Goal: Browse casually

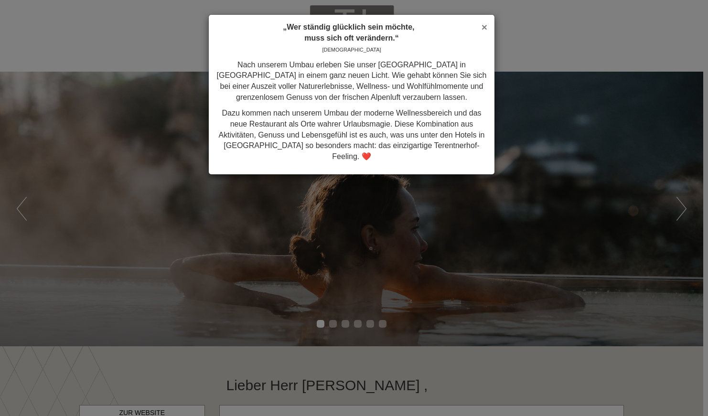
click at [481, 22] on span "×" at bounding box center [484, 26] width 6 height 11
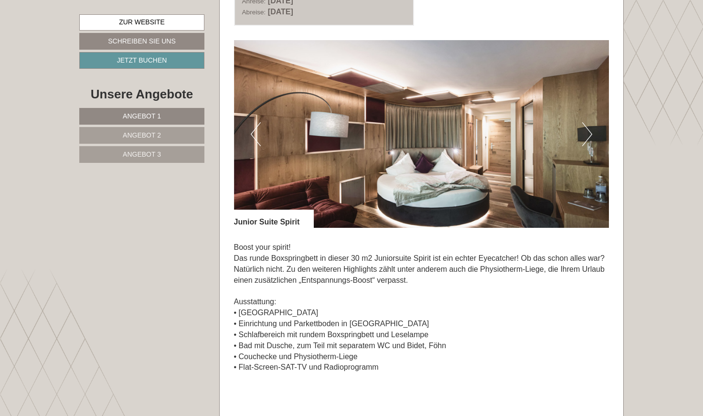
scroll to position [597, 0]
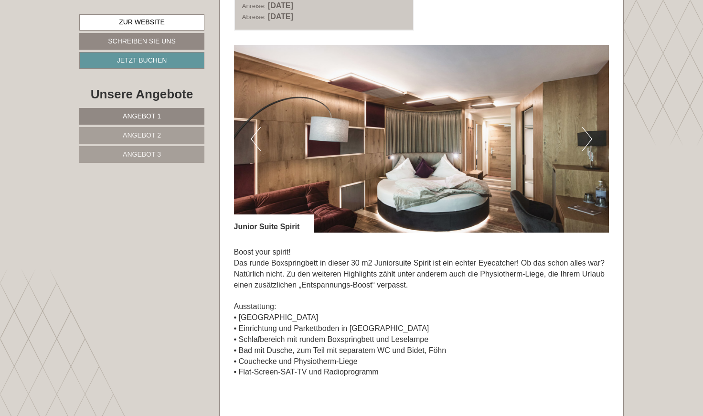
click at [588, 140] on button "Next" at bounding box center [587, 139] width 10 height 24
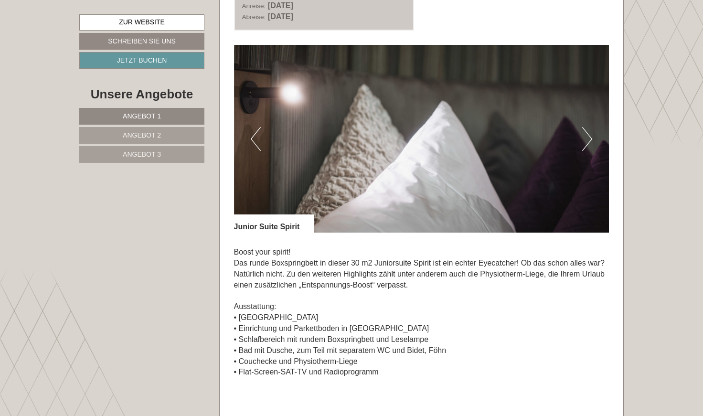
click at [588, 140] on button "Next" at bounding box center [587, 139] width 10 height 24
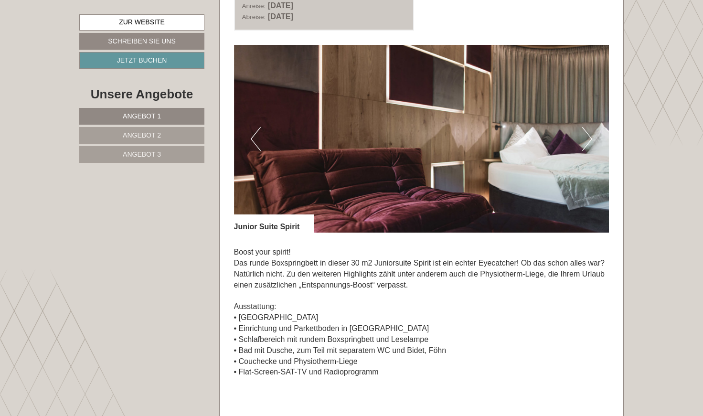
click at [588, 140] on button "Next" at bounding box center [587, 139] width 10 height 24
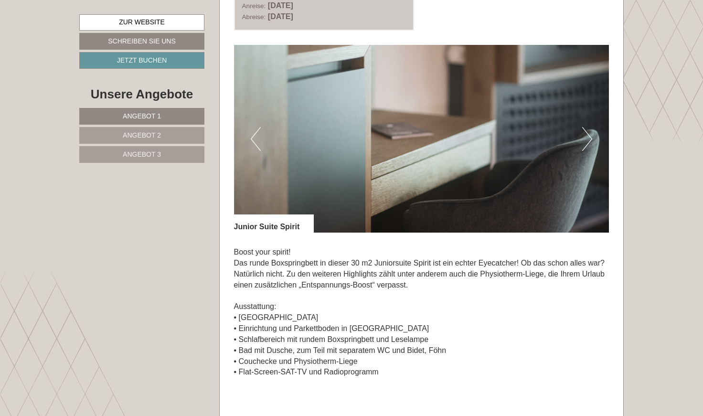
click at [588, 140] on button "Next" at bounding box center [587, 139] width 10 height 24
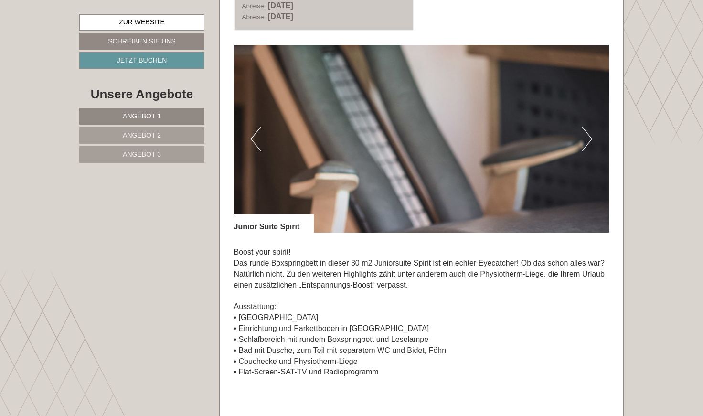
click at [588, 140] on button "Next" at bounding box center [587, 139] width 10 height 24
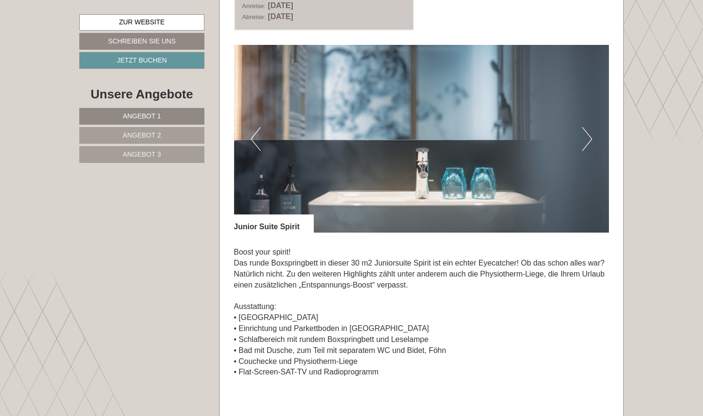
click at [588, 140] on button "Next" at bounding box center [587, 139] width 10 height 24
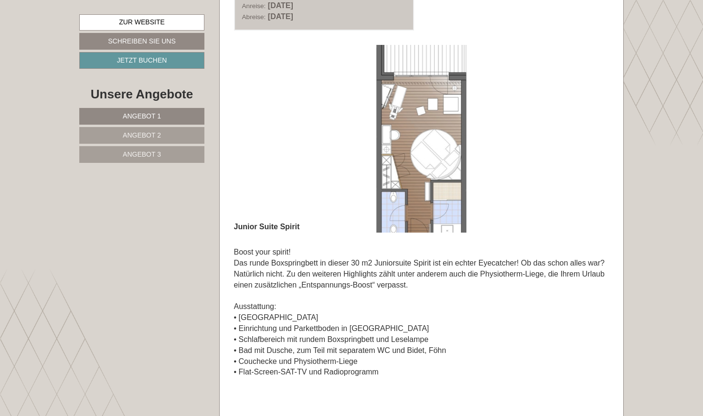
click at [588, 140] on button "Next" at bounding box center [587, 139] width 10 height 24
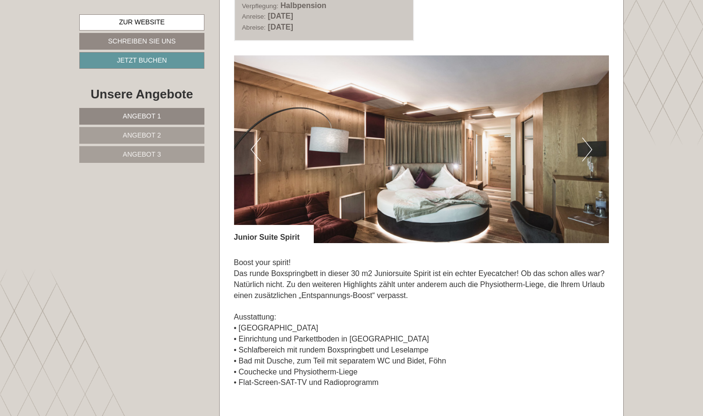
scroll to position [584, 0]
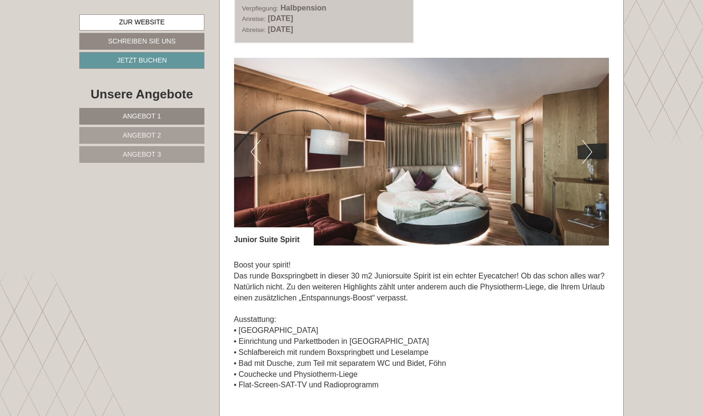
click at [588, 147] on button "Next" at bounding box center [587, 152] width 10 height 24
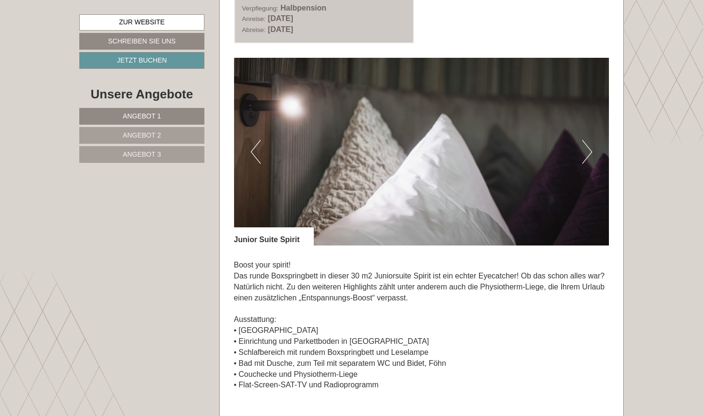
click at [588, 147] on button "Next" at bounding box center [587, 152] width 10 height 24
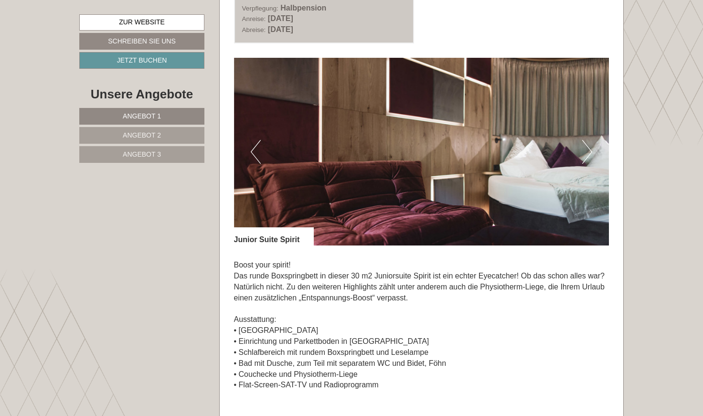
click at [588, 147] on button "Next" at bounding box center [587, 152] width 10 height 24
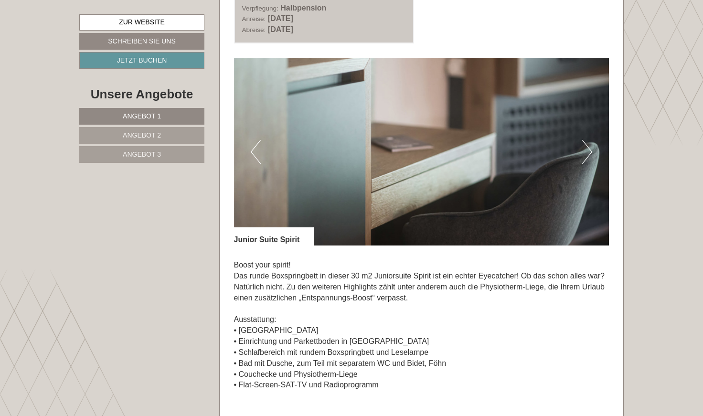
click at [588, 147] on button "Next" at bounding box center [587, 152] width 10 height 24
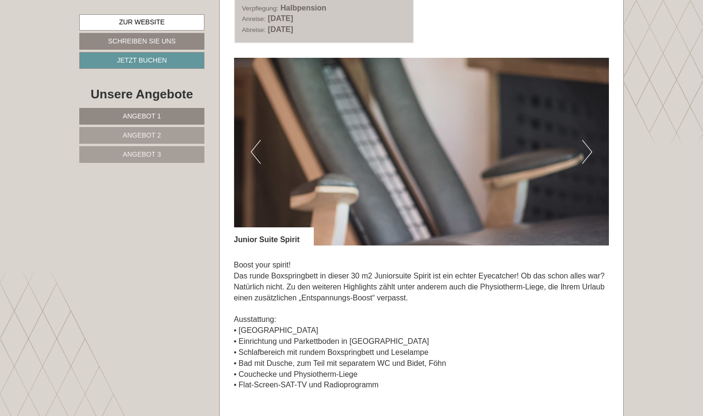
click at [588, 147] on button "Next" at bounding box center [587, 152] width 10 height 24
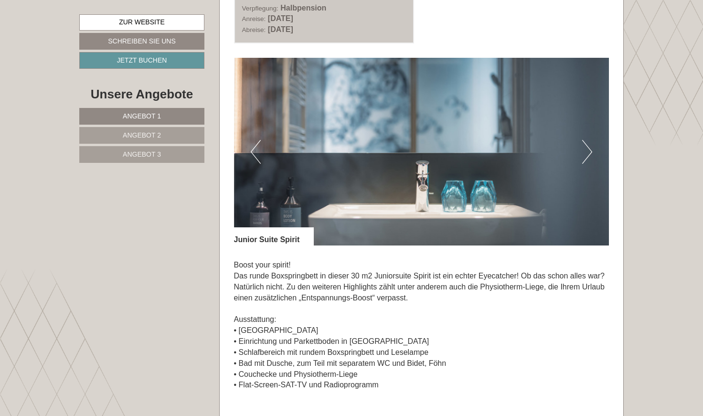
click at [588, 147] on button "Next" at bounding box center [587, 152] width 10 height 24
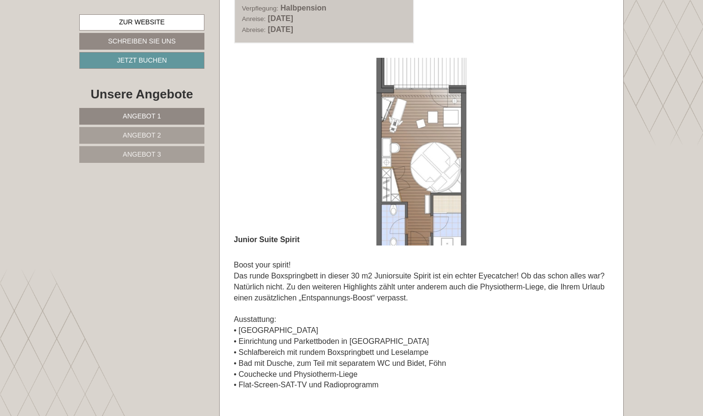
click at [588, 147] on button "Next" at bounding box center [587, 152] width 10 height 24
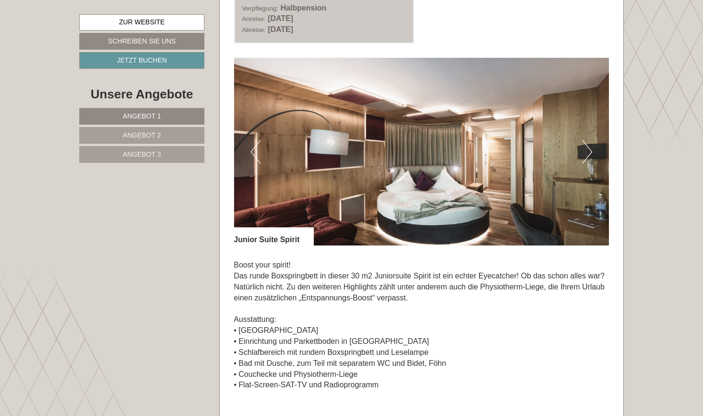
click at [588, 147] on button "Next" at bounding box center [587, 152] width 10 height 24
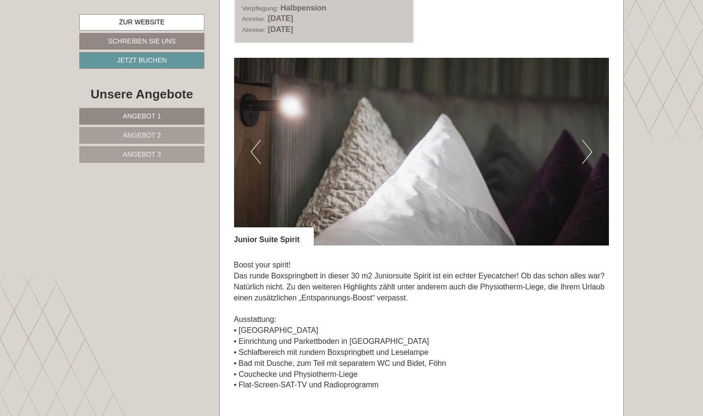
click at [588, 147] on button "Next" at bounding box center [587, 152] width 10 height 24
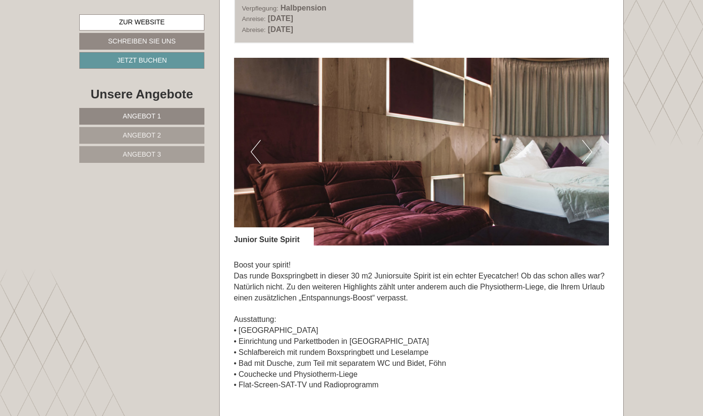
click at [588, 147] on button "Next" at bounding box center [587, 152] width 10 height 24
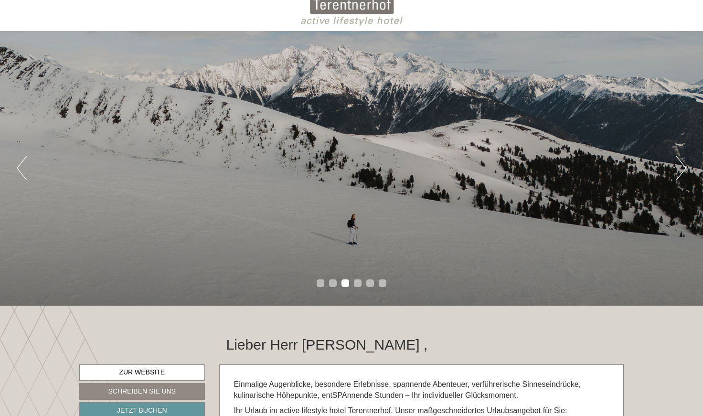
scroll to position [0, 0]
